Goal: Transaction & Acquisition: Download file/media

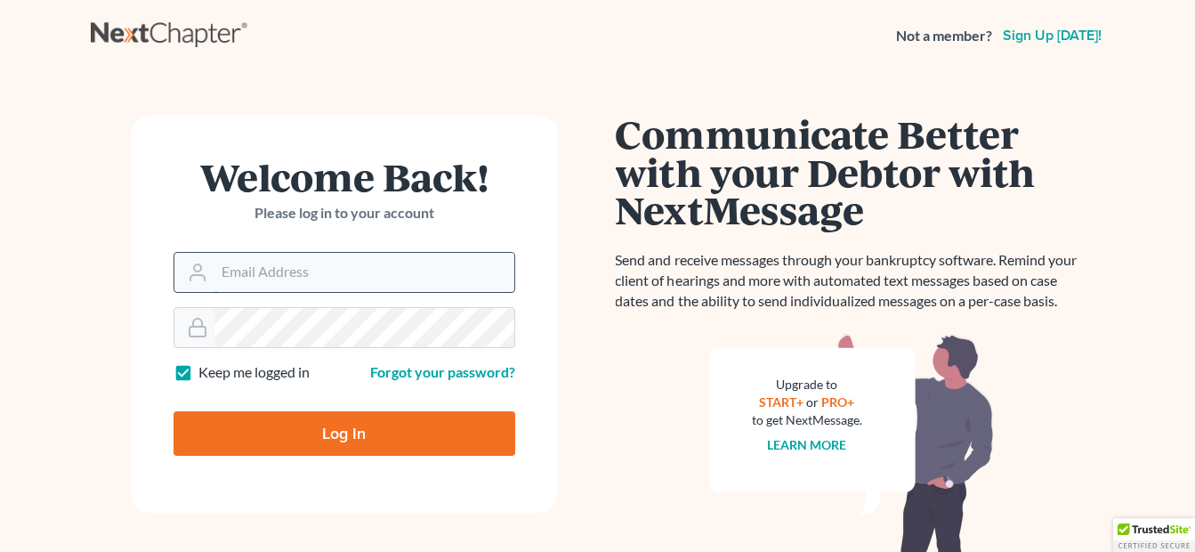
click at [302, 267] on input "Email Address" at bounding box center [364, 272] width 300 height 39
type input "[EMAIL_ADDRESS][DOMAIN_NAME]"
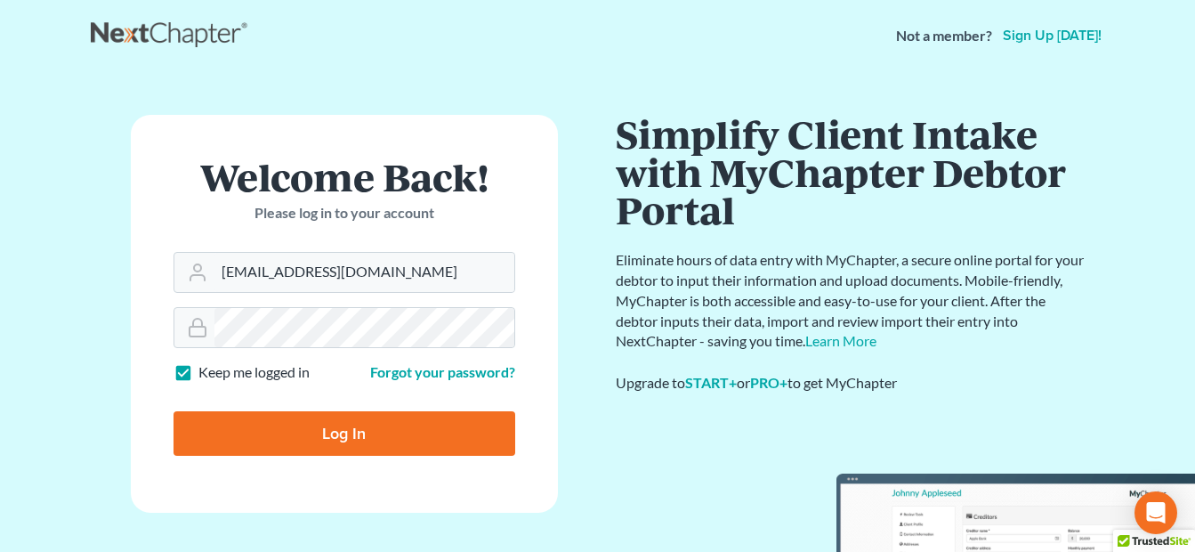
click at [336, 423] on input "Log In" at bounding box center [345, 433] width 342 height 44
type input "Thinking..."
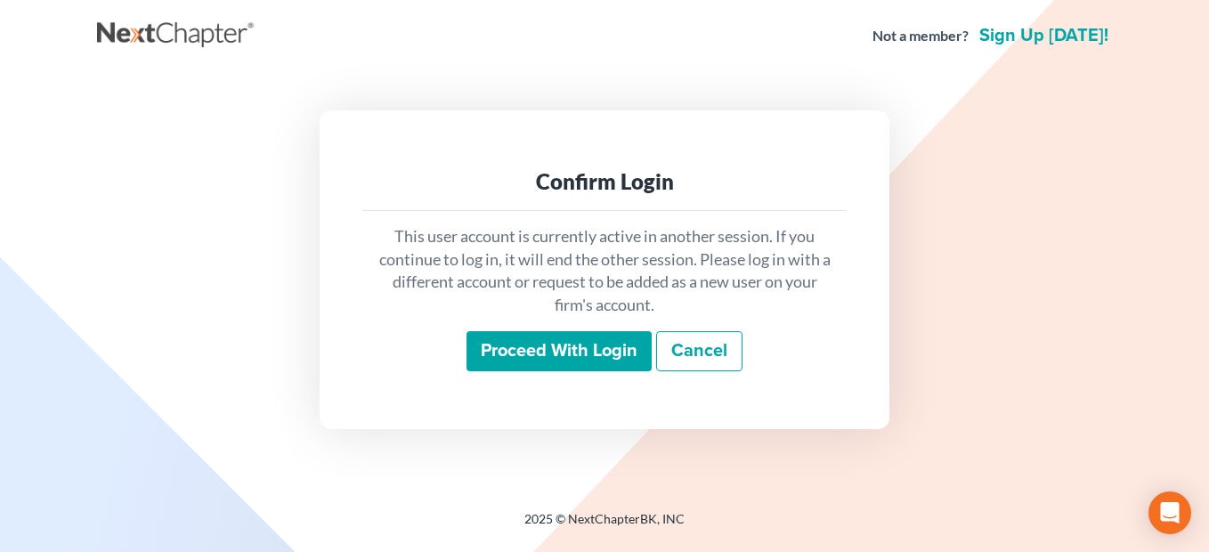
click at [579, 351] on input "Proceed with login" at bounding box center [558, 351] width 185 height 41
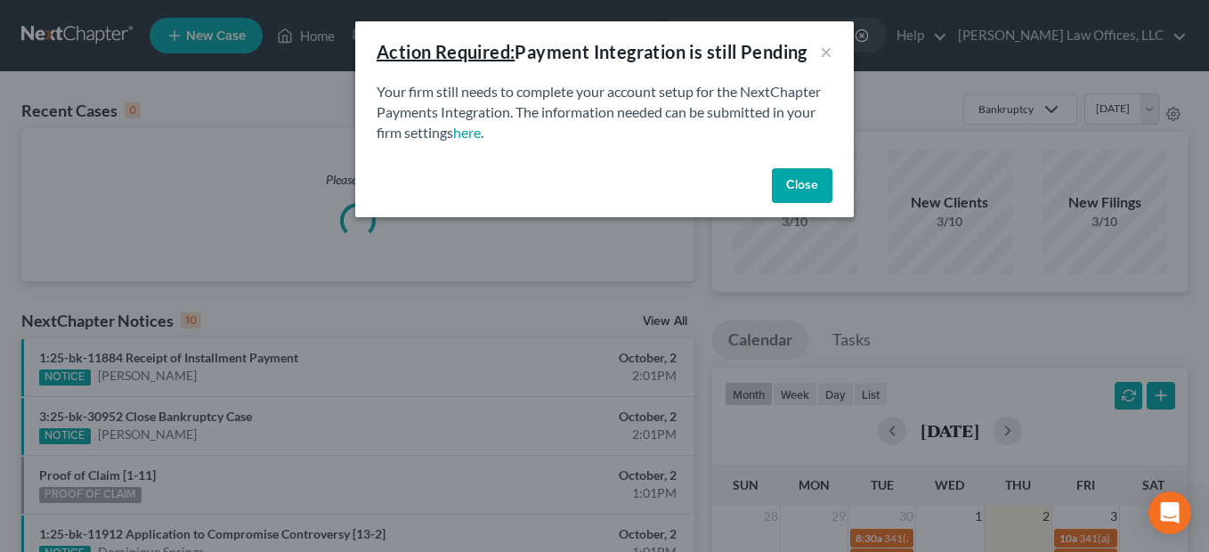
click at [781, 190] on button "Close" at bounding box center [802, 186] width 61 height 36
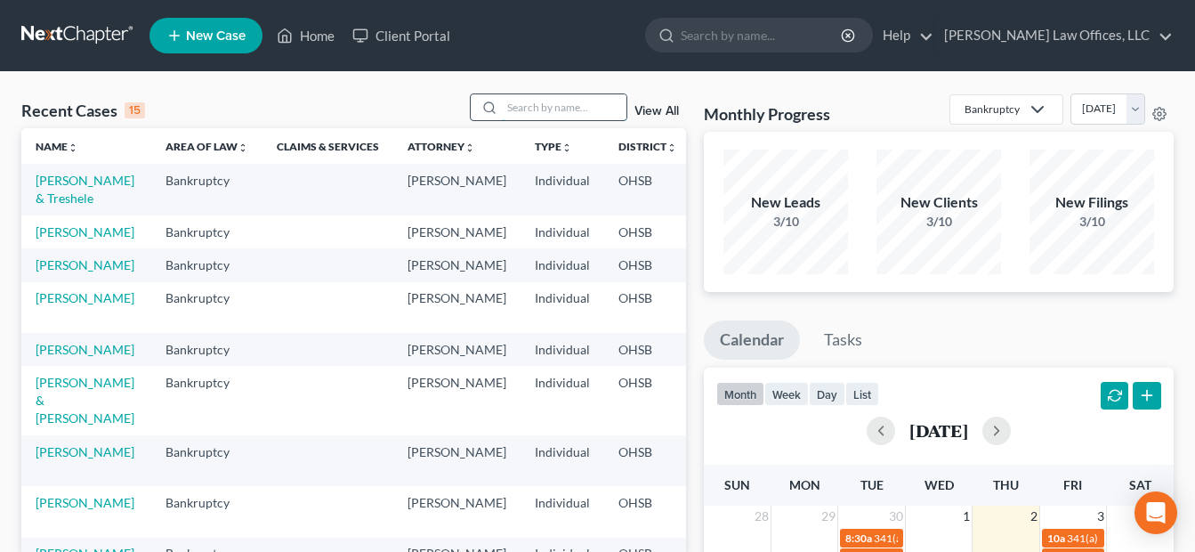
click at [576, 111] on input "search" at bounding box center [564, 107] width 125 height 26
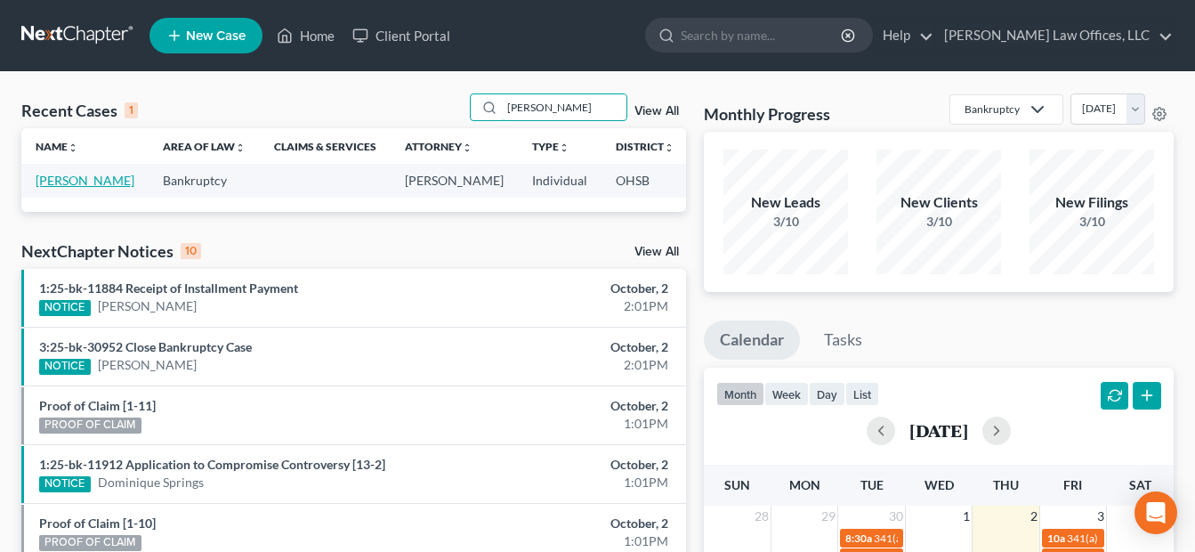
type input "[PERSON_NAME]"
click at [50, 181] on link "[PERSON_NAME]" at bounding box center [85, 180] width 99 height 15
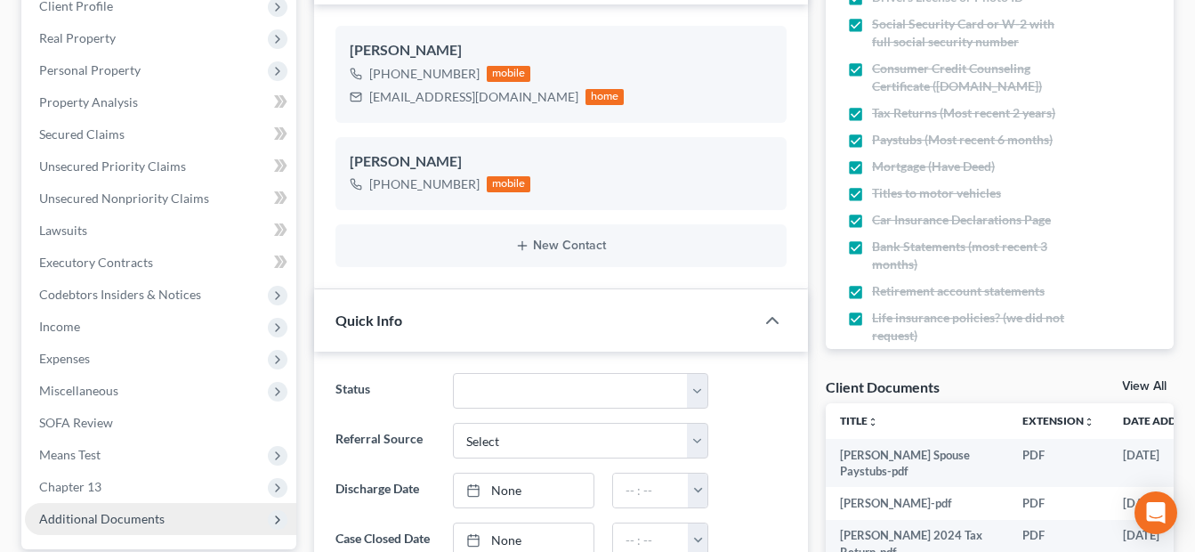
scroll to position [356, 0]
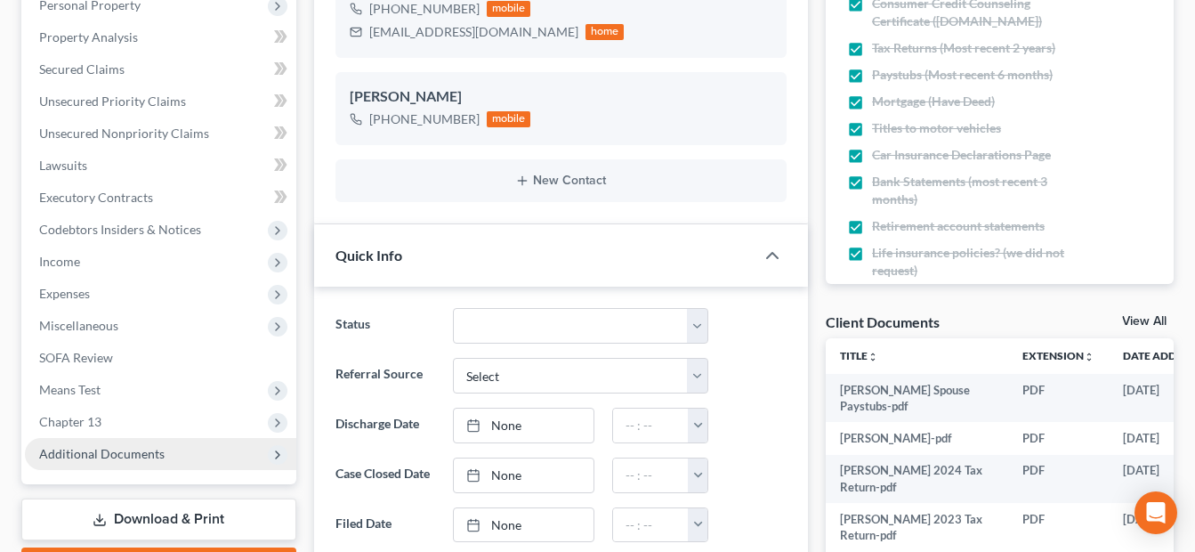
click at [152, 449] on span "Additional Documents" at bounding box center [101, 453] width 125 height 15
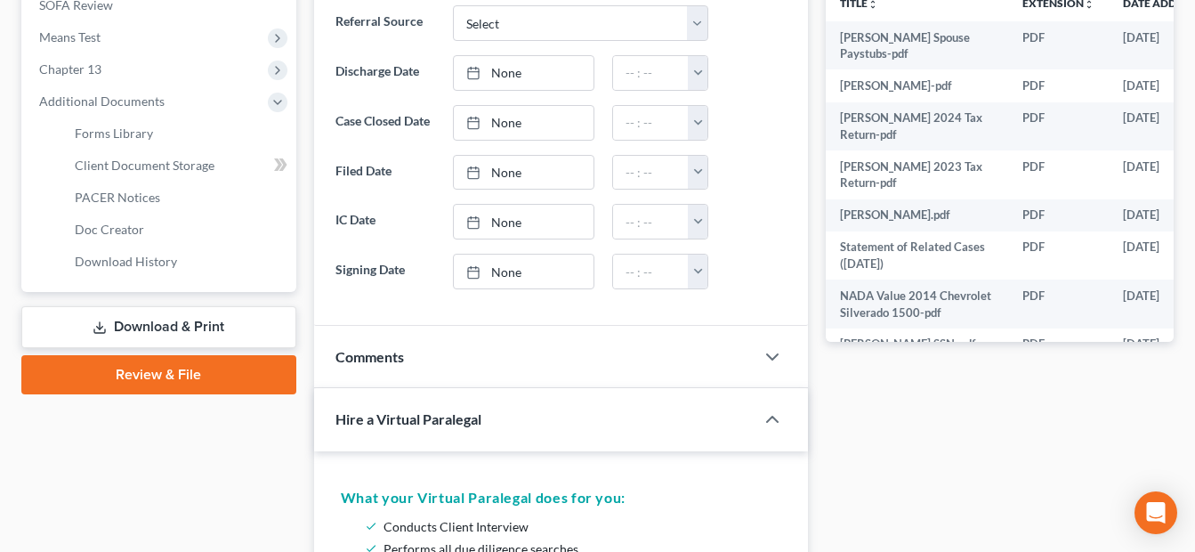
scroll to position [712, 0]
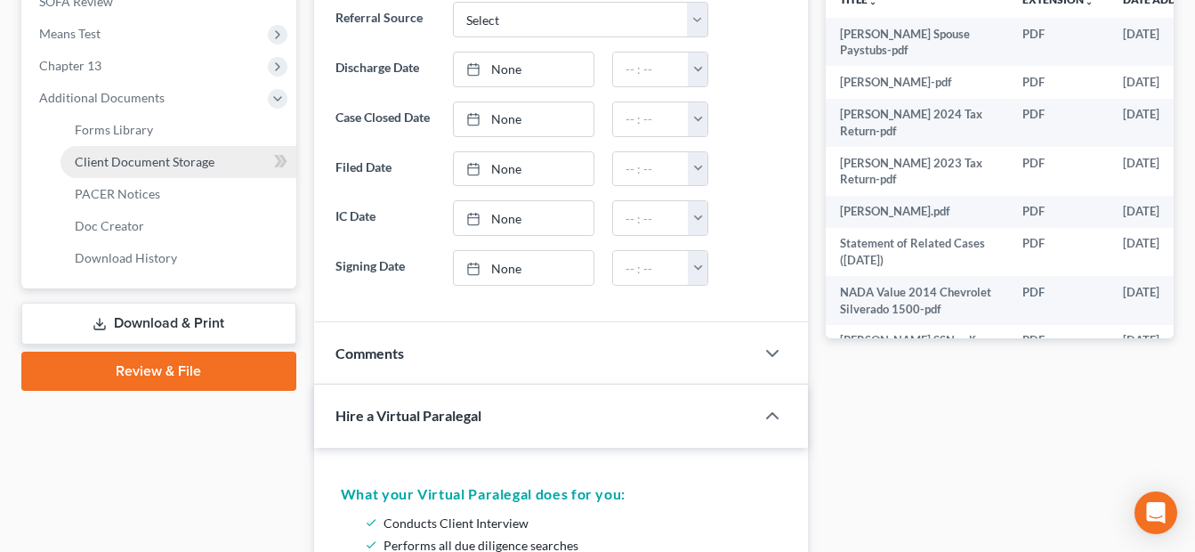
click at [184, 164] on span "Client Document Storage" at bounding box center [145, 161] width 140 height 15
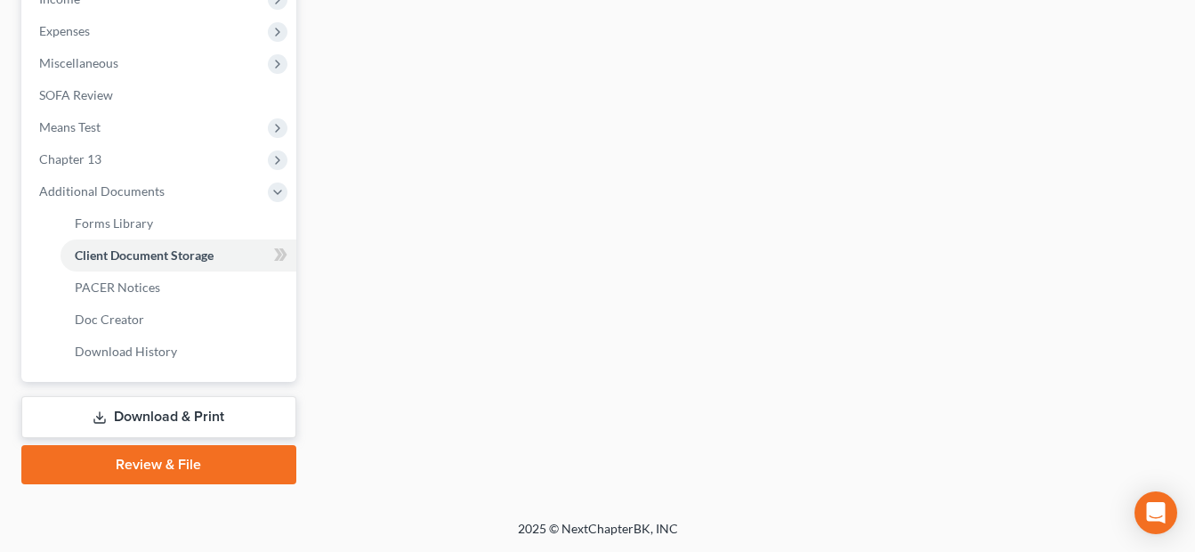
select select "7"
select select "52"
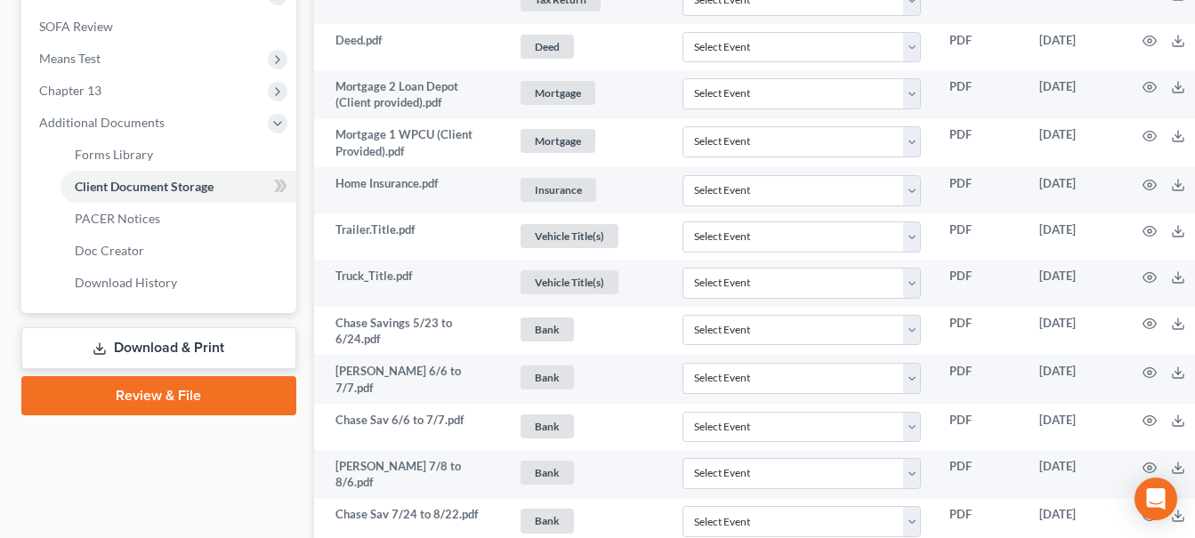
scroll to position [712, 0]
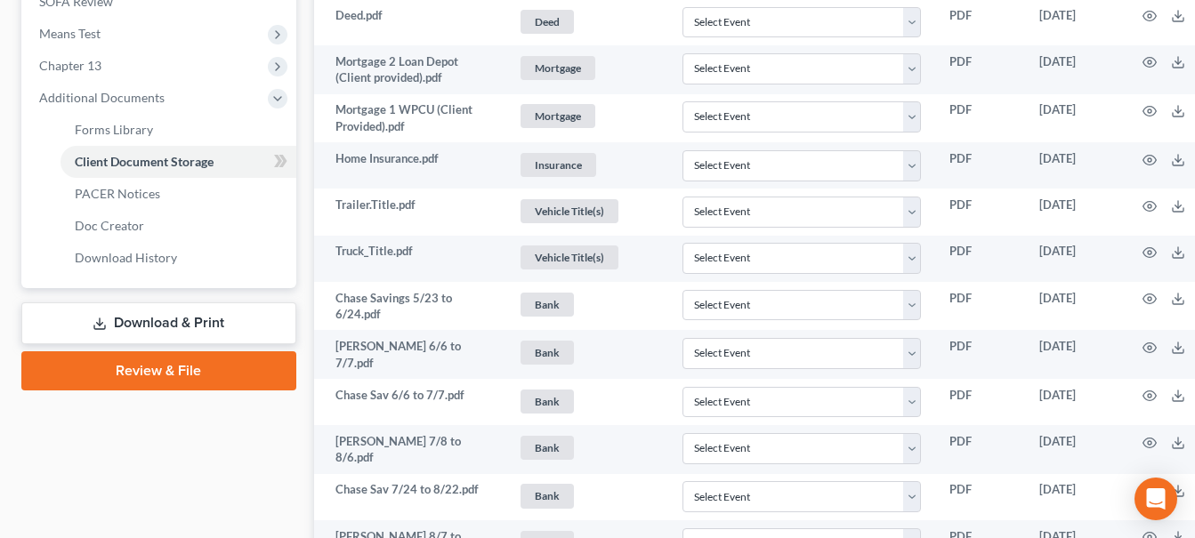
click at [228, 323] on link "Download & Print" at bounding box center [158, 324] width 275 height 42
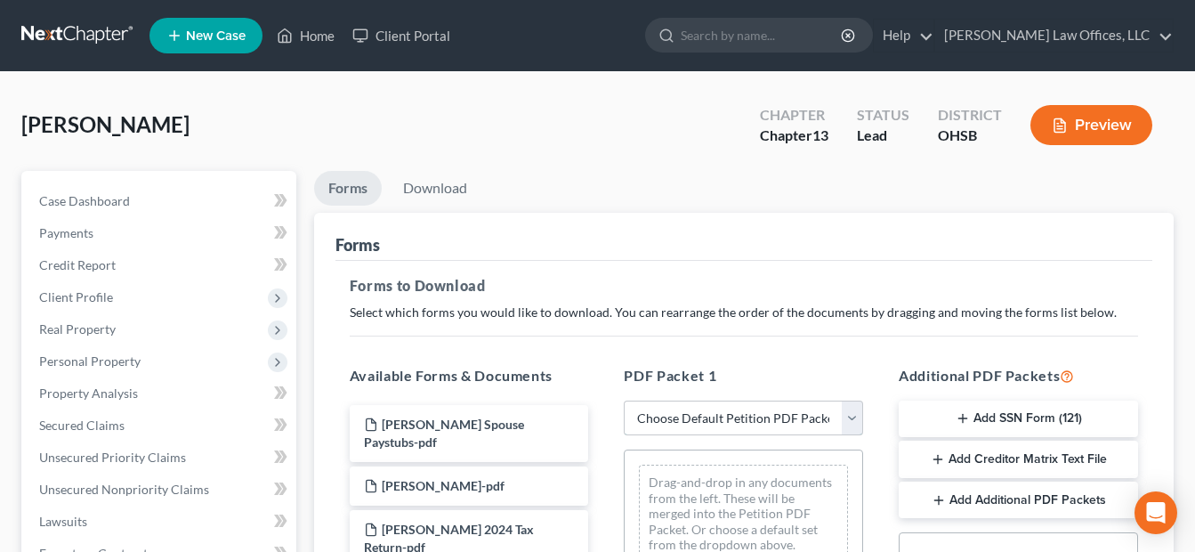
click at [855, 421] on select "Choose Default Petition PDF Packet Complete Bankruptcy Petition (all forms and …" at bounding box center [743, 418] width 239 height 36
click at [595, 246] on div "Forms" at bounding box center [744, 237] width 817 height 48
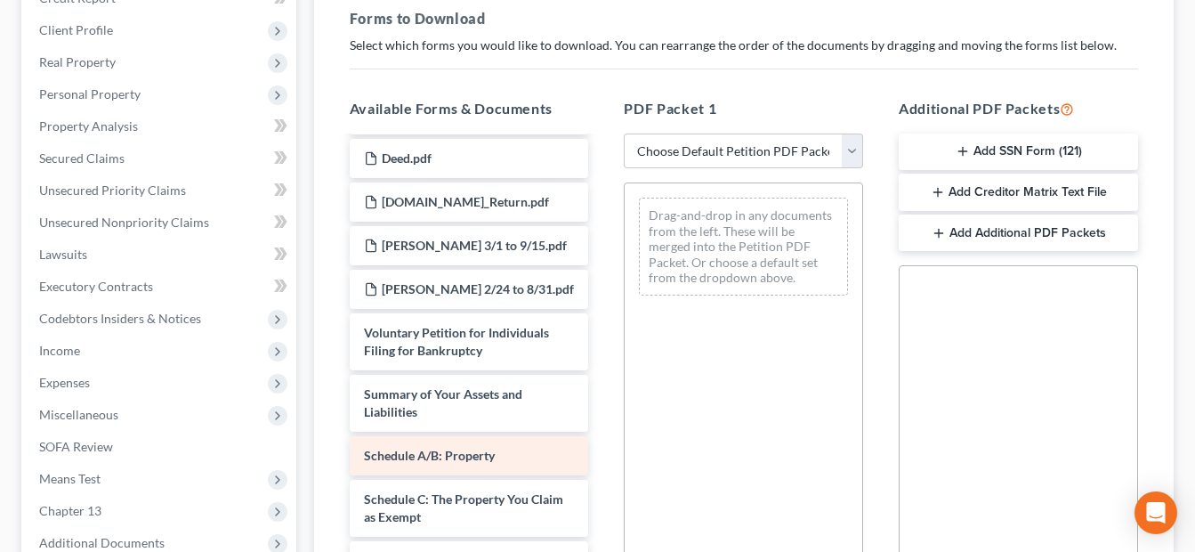
scroll to position [1602, 0]
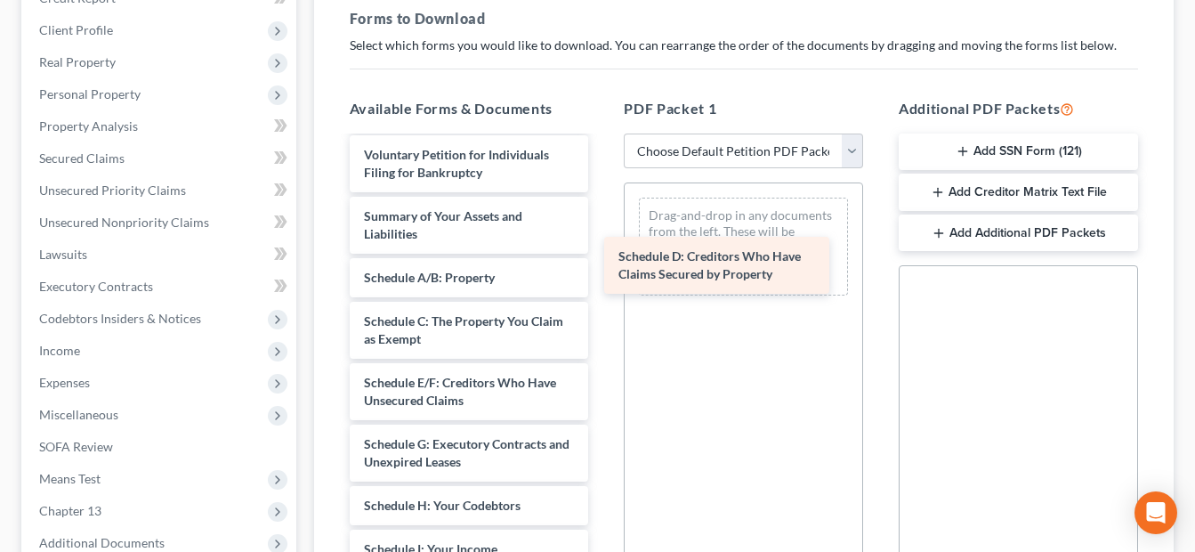
drag, startPoint x: 489, startPoint y: 323, endPoint x: 743, endPoint y: 268, distance: 260.4
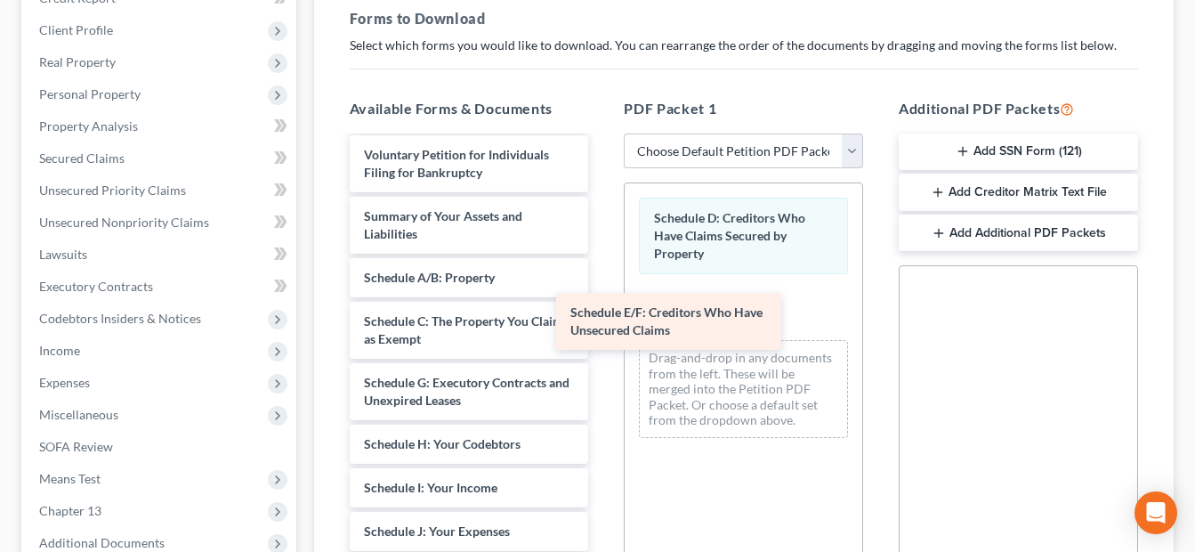
drag, startPoint x: 490, startPoint y: 319, endPoint x: 728, endPoint y: 316, distance: 237.6
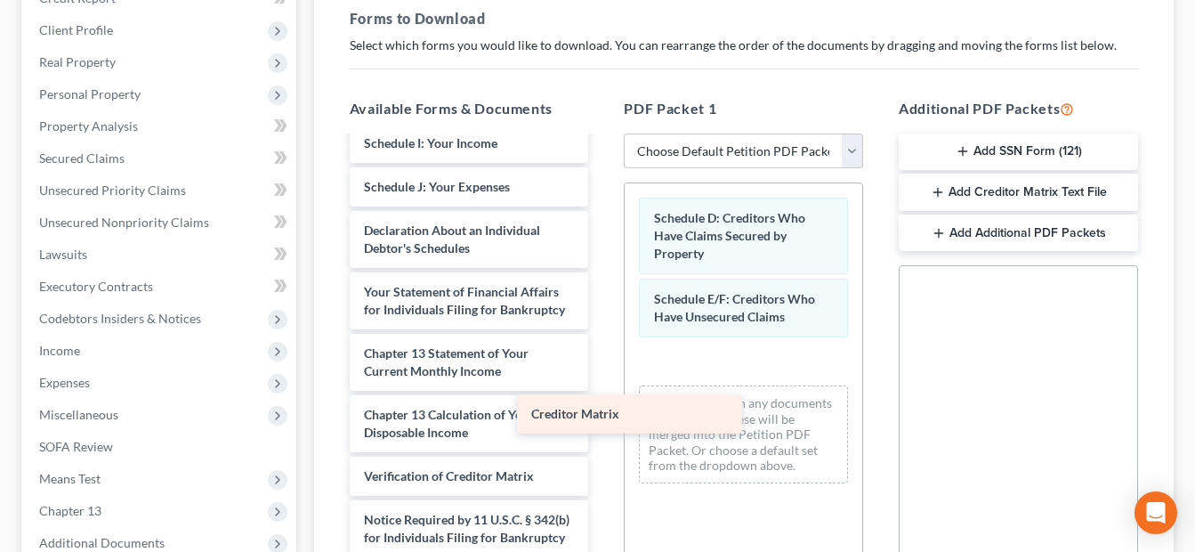
scroll to position [1911, 0]
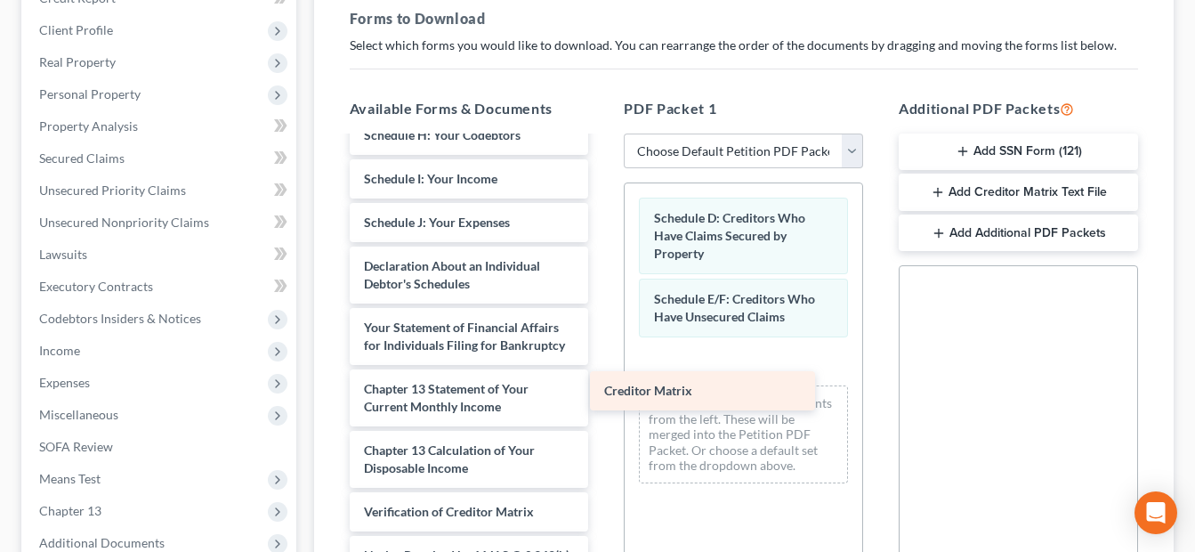
drag, startPoint x: 456, startPoint y: 409, endPoint x: 697, endPoint y: 385, distance: 242.4
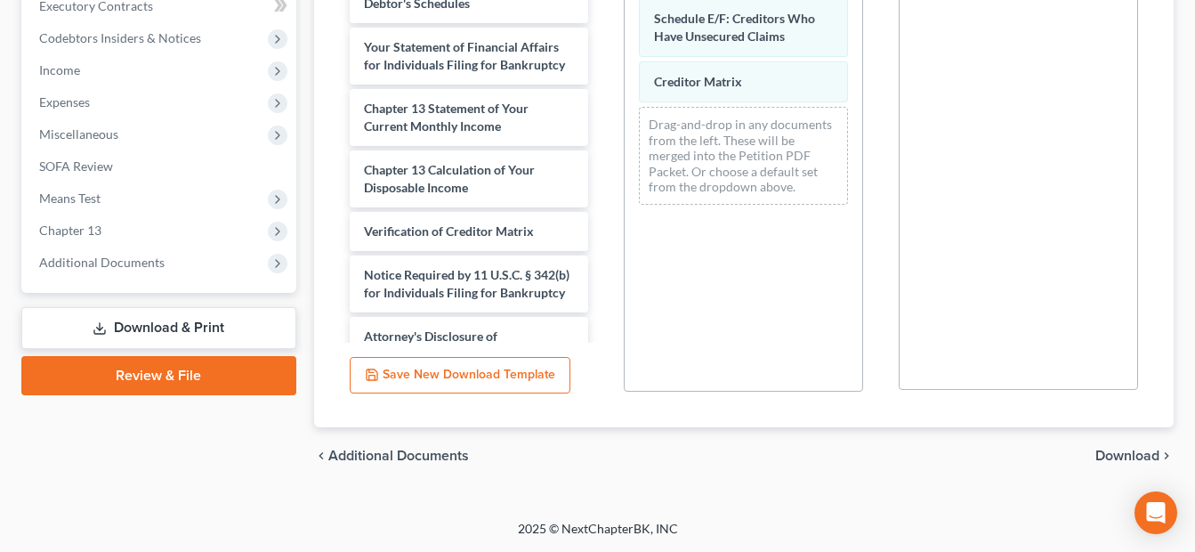
click at [1118, 453] on span "Download" at bounding box center [1127, 456] width 64 height 14
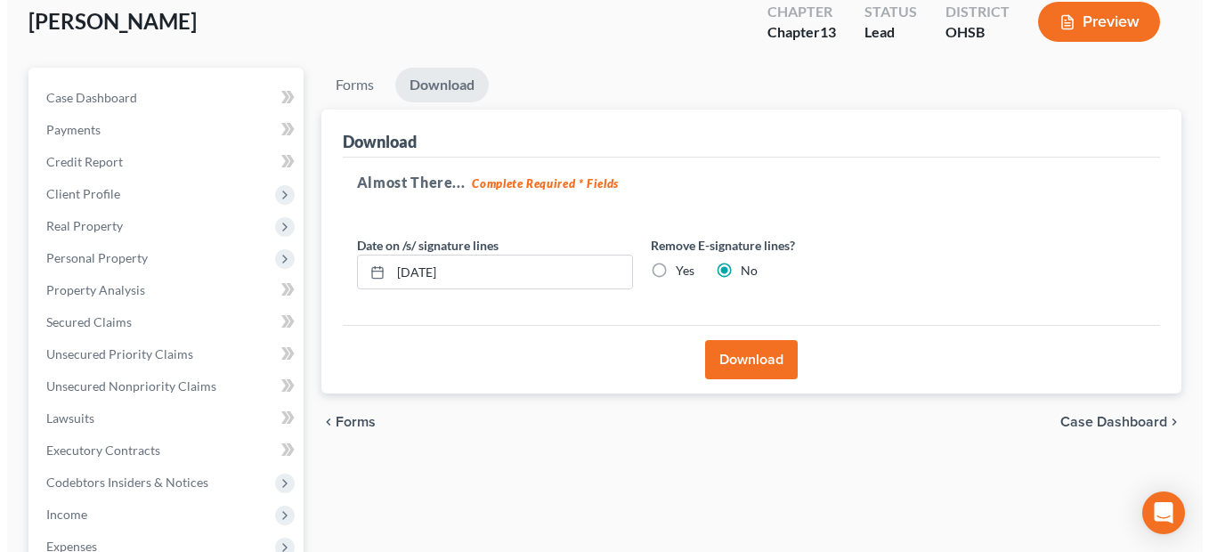
scroll to position [102, 0]
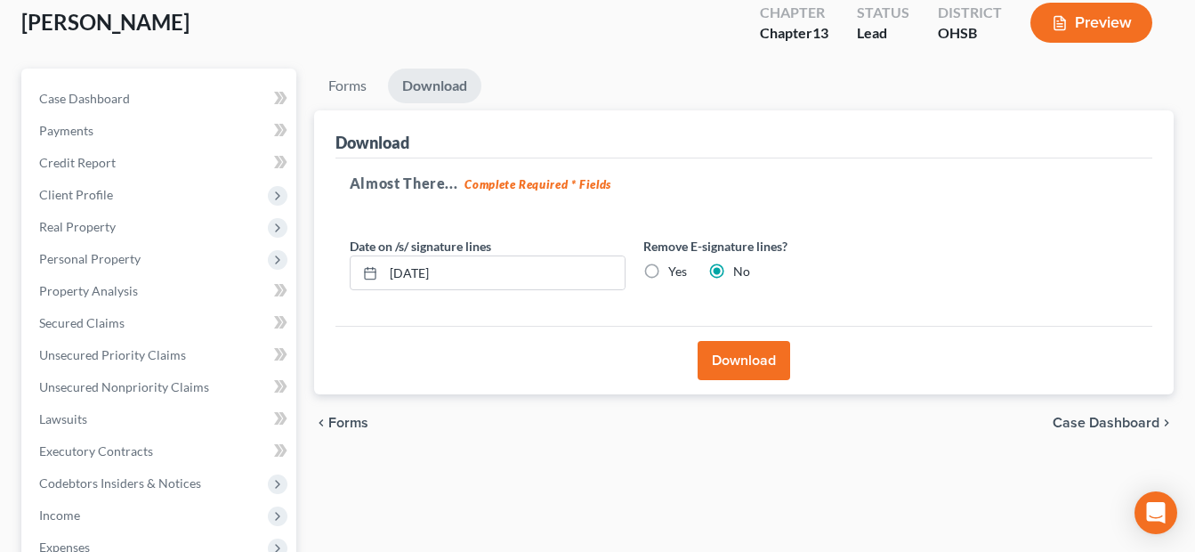
click at [779, 376] on button "Download" at bounding box center [744, 360] width 93 height 39
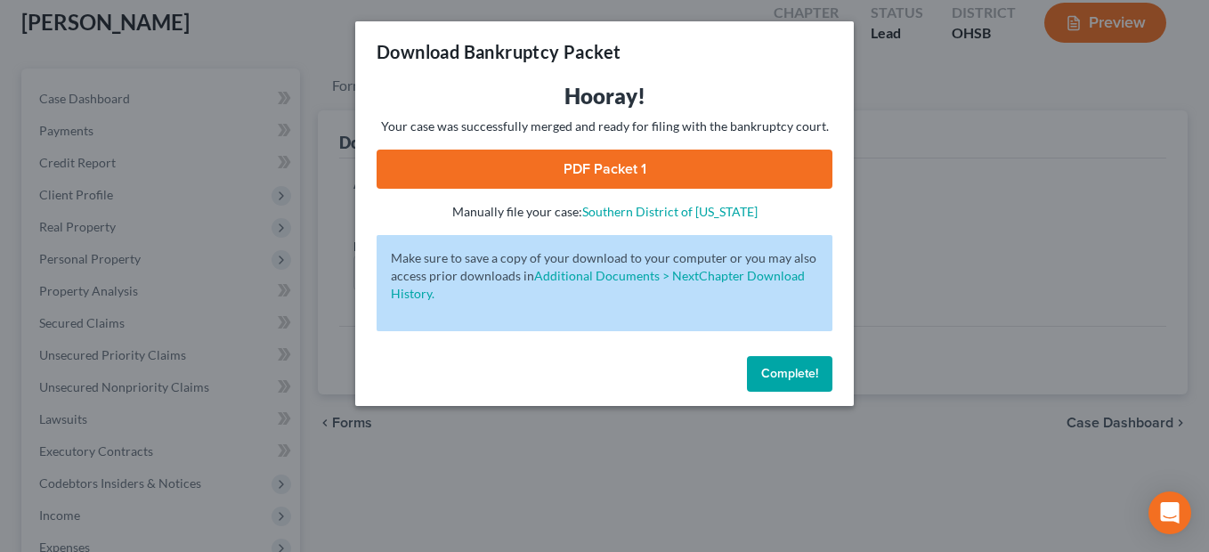
click at [637, 154] on link "PDF Packet 1" at bounding box center [604, 169] width 456 height 39
